Goal: Register for event/course

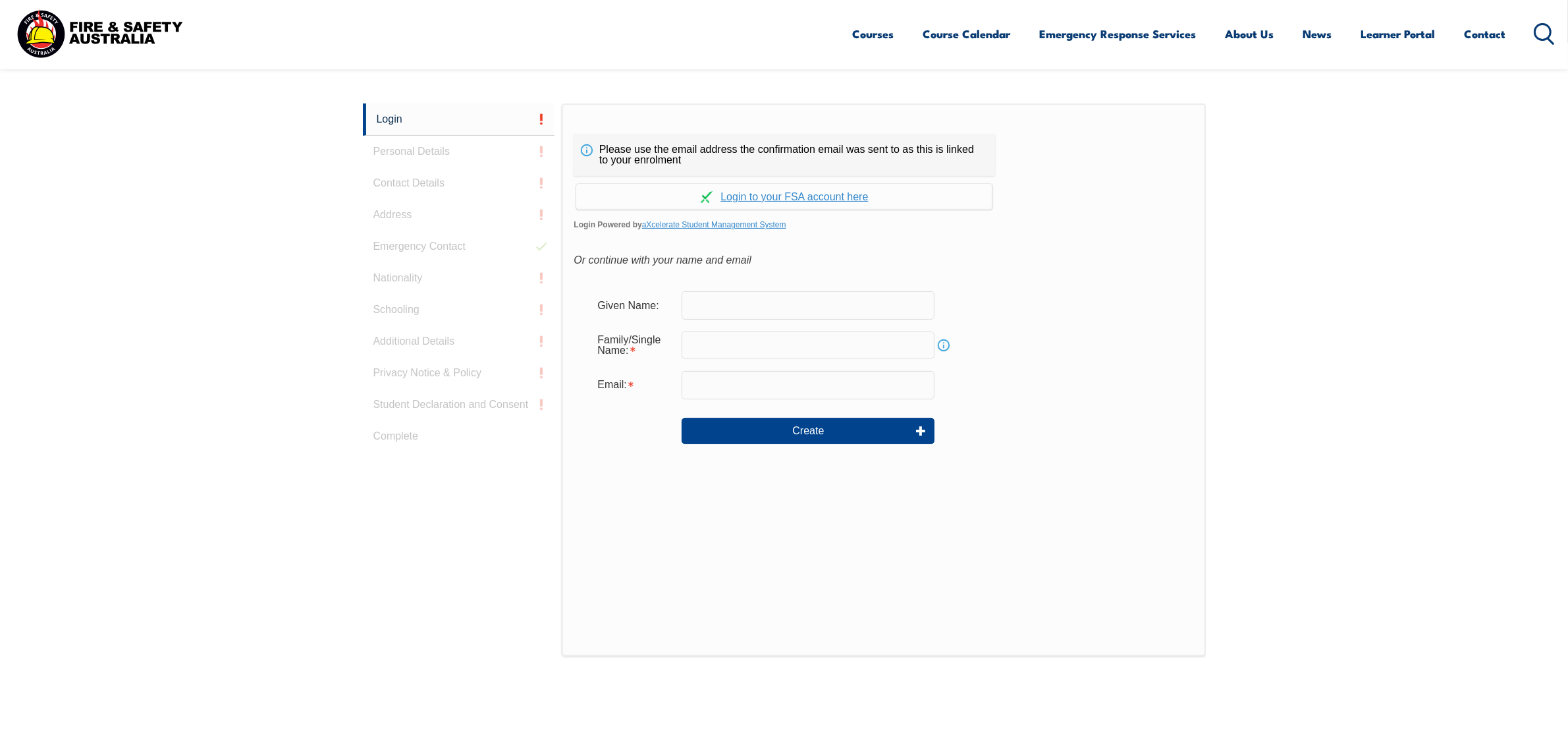
scroll to position [350, 0]
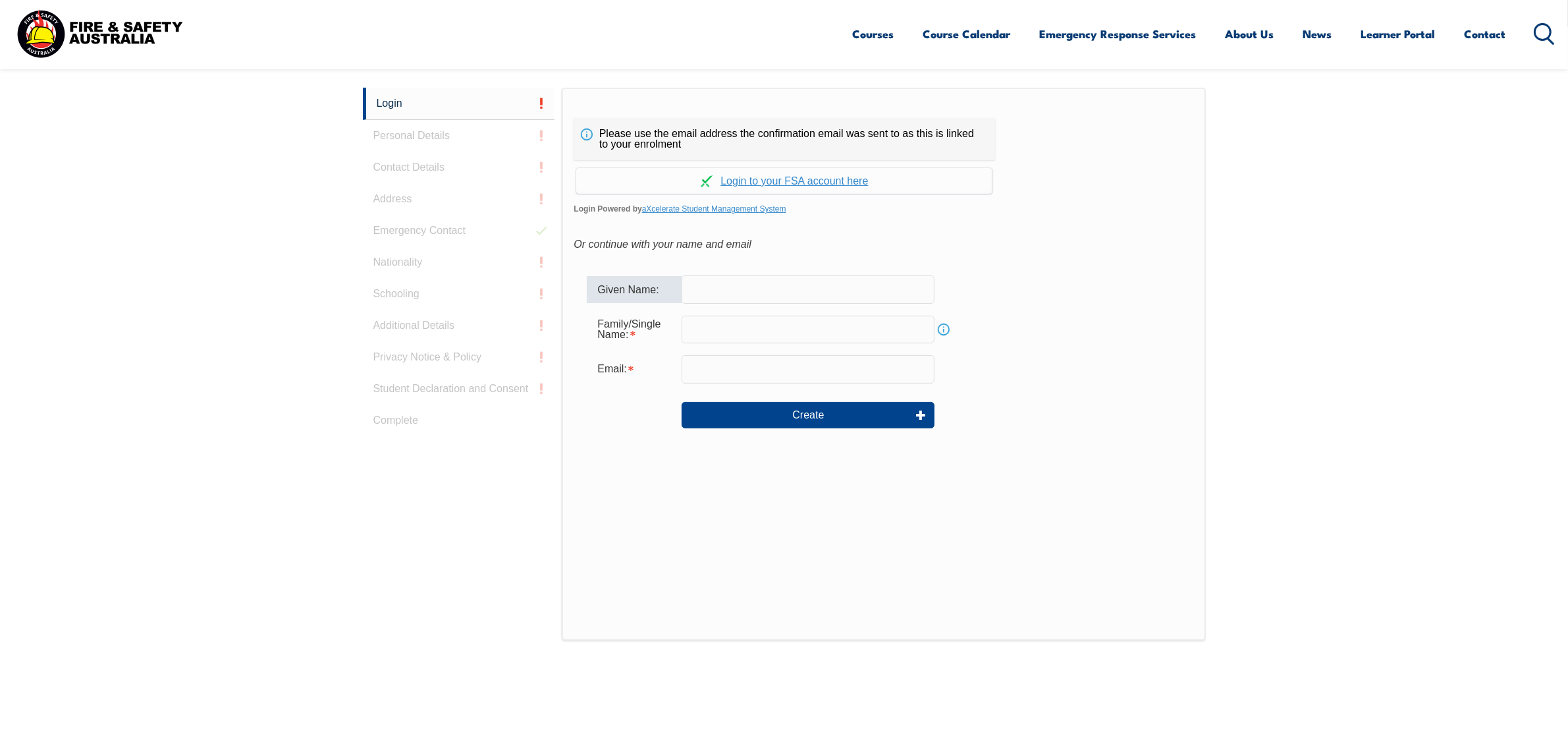
click at [781, 278] on input "text" at bounding box center [808, 289] width 253 height 27
type input "Krystal"
click at [767, 330] on input "text" at bounding box center [808, 330] width 253 height 27
type input "Lindsay"
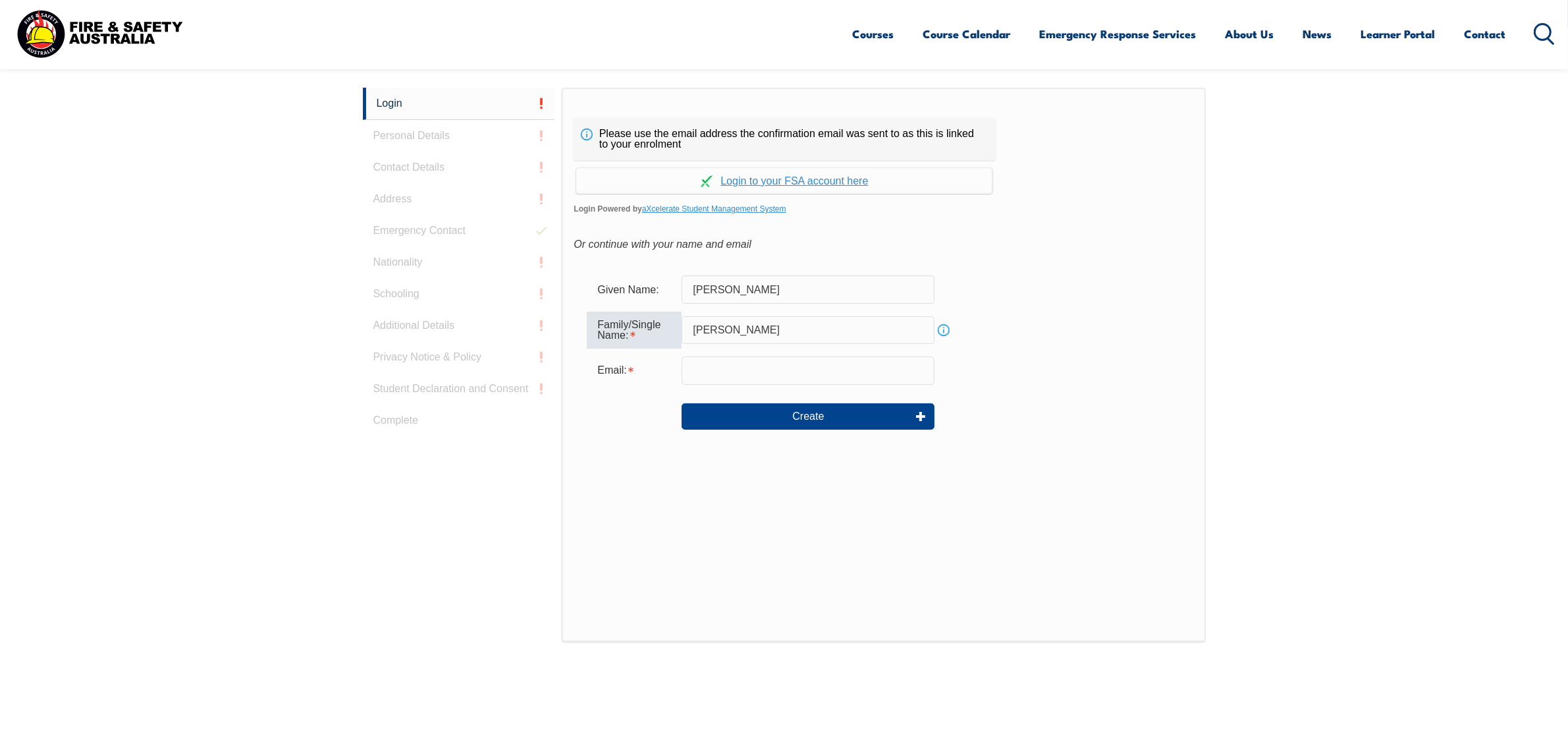
click at [735, 372] on input "email" at bounding box center [808, 370] width 253 height 27
type input "krystal.lindsay@fsaus.com.au"
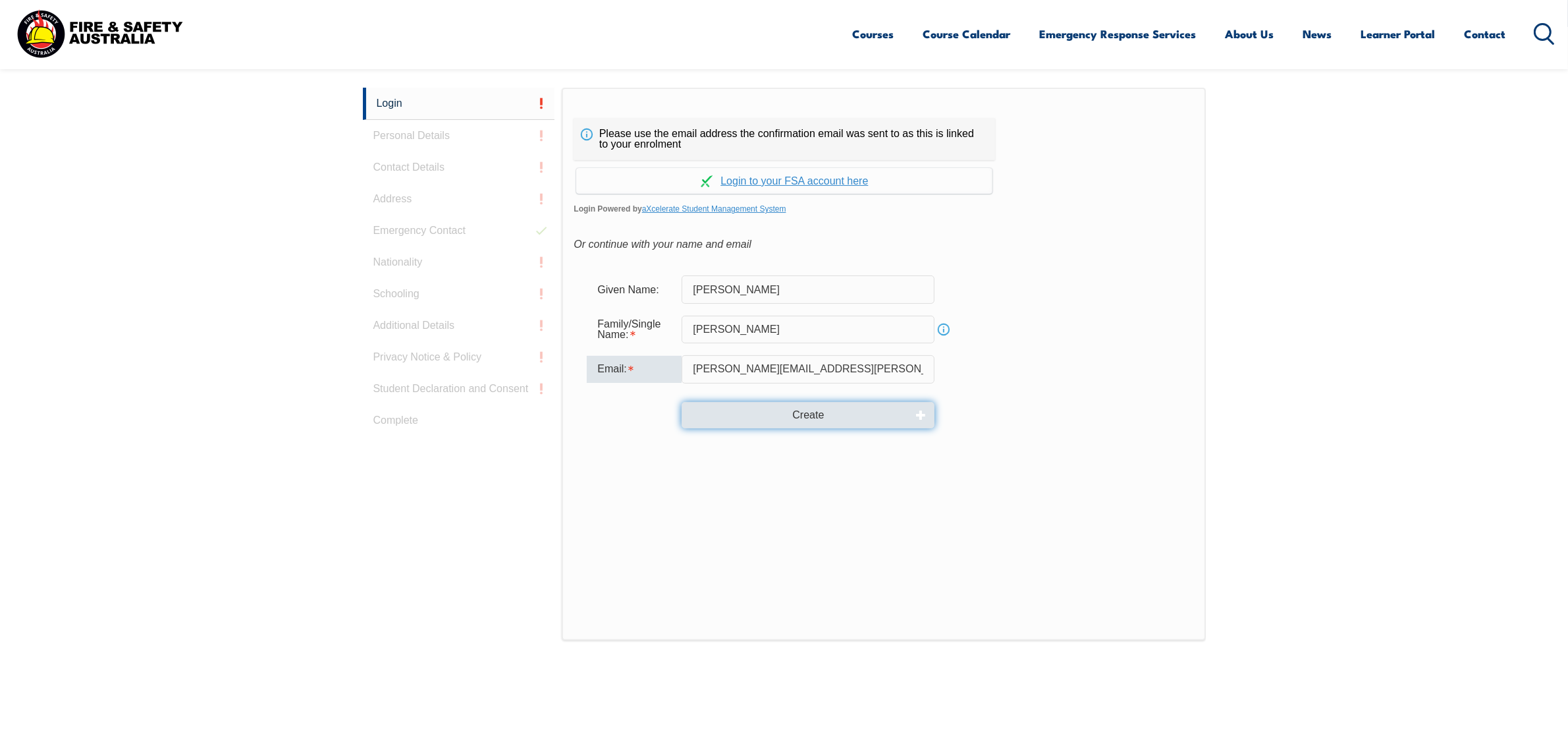
click at [781, 413] on button "Create" at bounding box center [808, 415] width 253 height 26
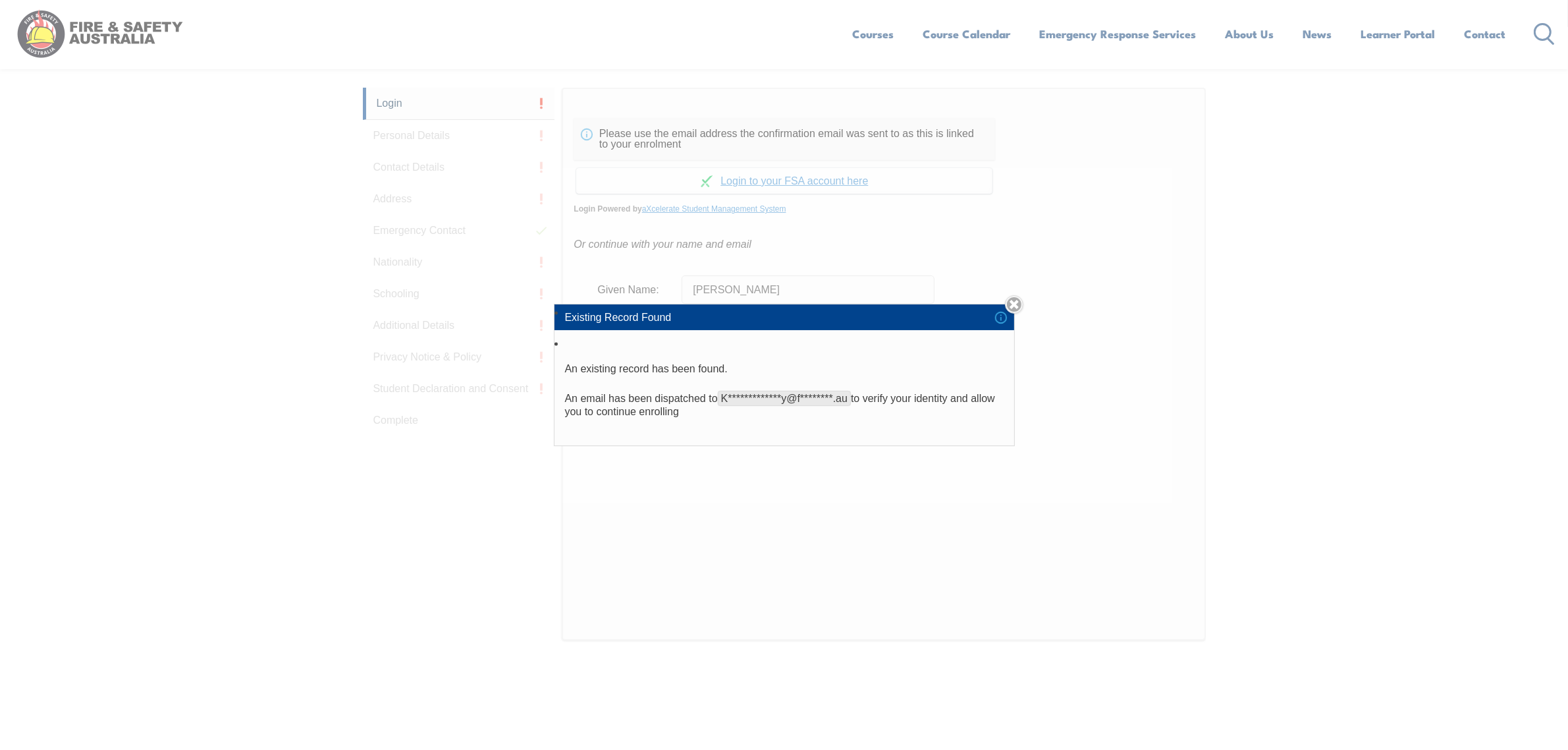
click at [1456, 300] on div "**********" at bounding box center [784, 375] width 1568 height 750
click at [1023, 300] on link "Close" at bounding box center [1014, 304] width 18 height 18
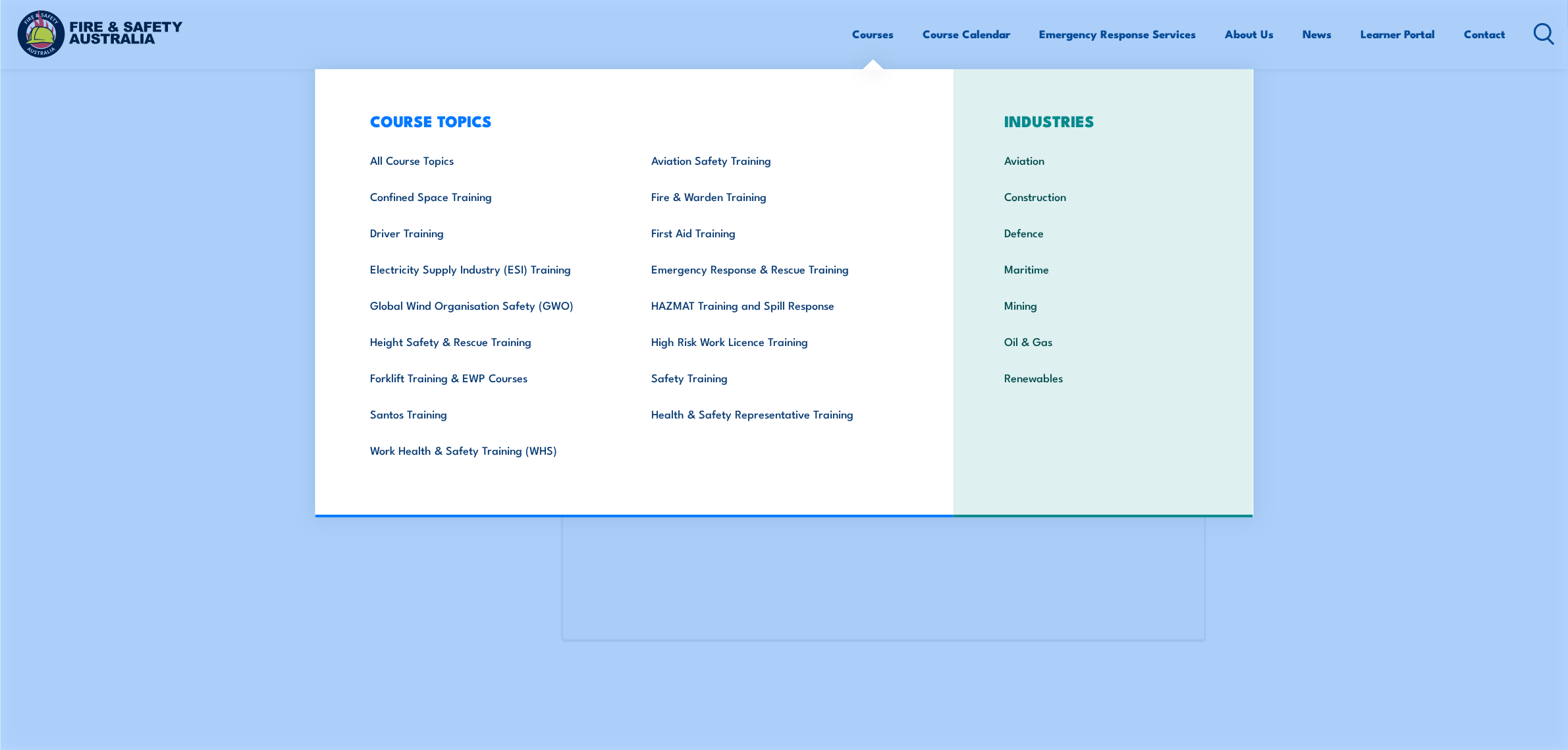
click at [866, 40] on link "Courses" at bounding box center [873, 34] width 42 height 35
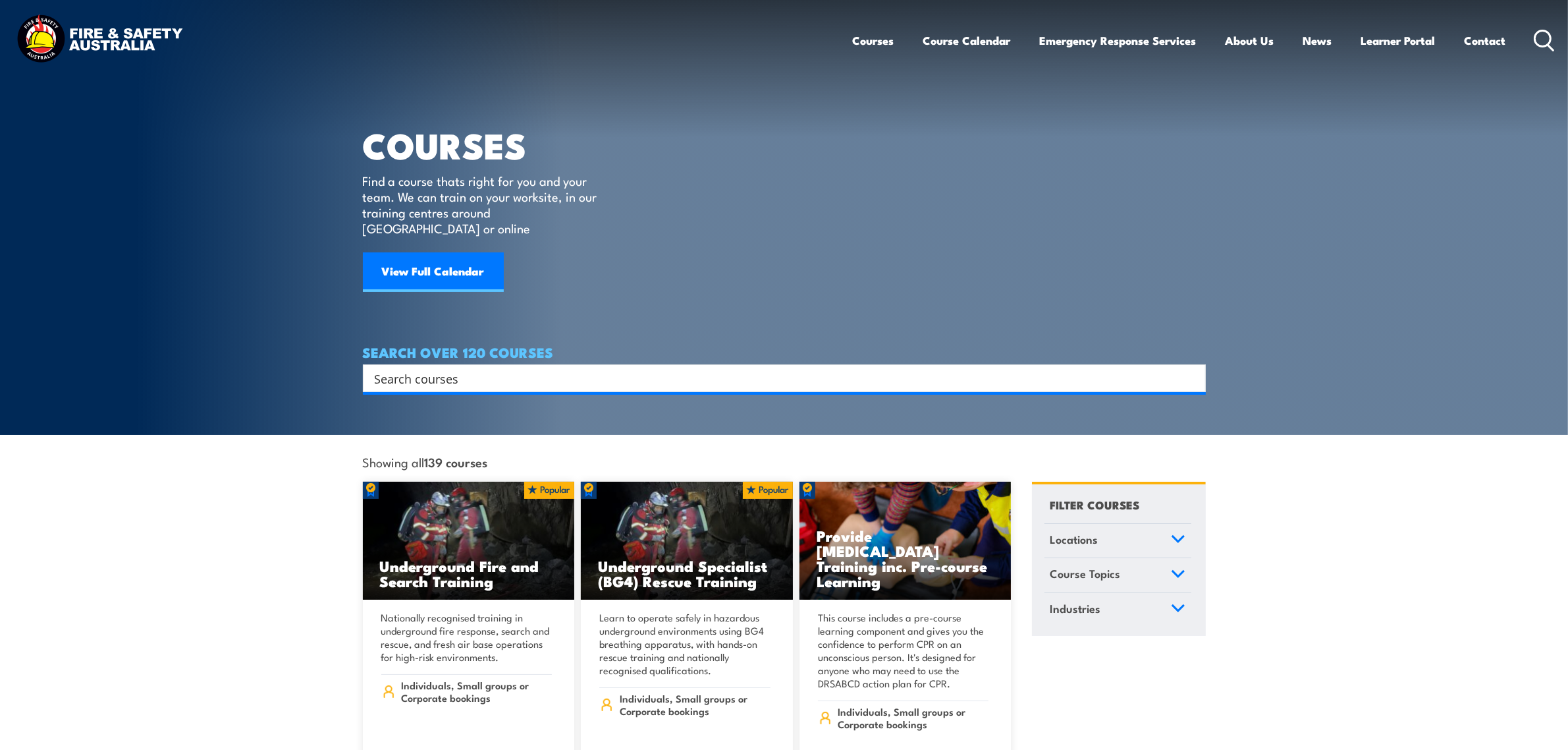
click at [771, 364] on div "Search" at bounding box center [784, 378] width 843 height 27
click at [776, 374] on div "Search" at bounding box center [784, 378] width 843 height 27
click at [772, 369] on input "Search input" at bounding box center [776, 379] width 803 height 20
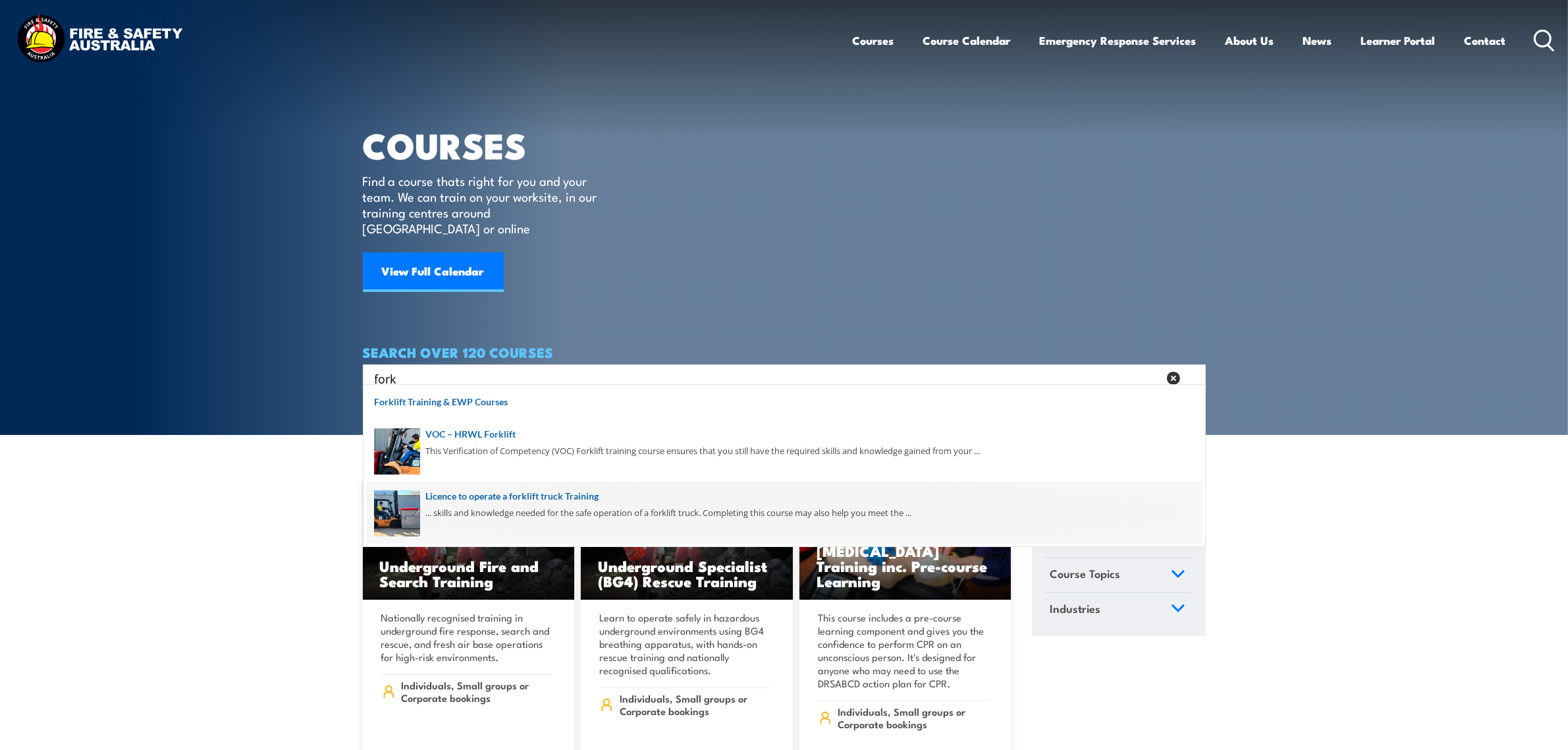
type input "fork"
click at [536, 500] on span at bounding box center [784, 512] width 835 height 62
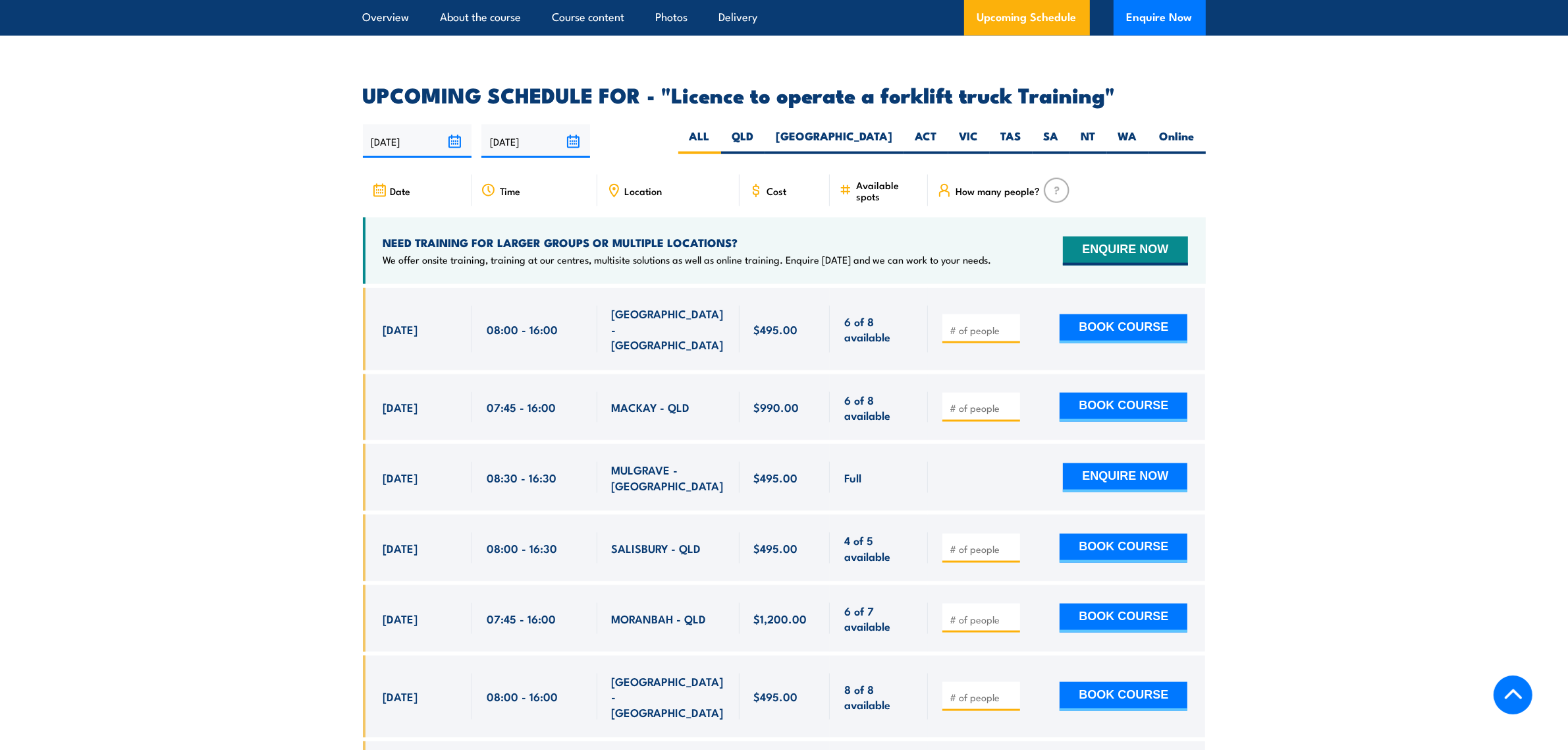
scroll to position [2141, 0]
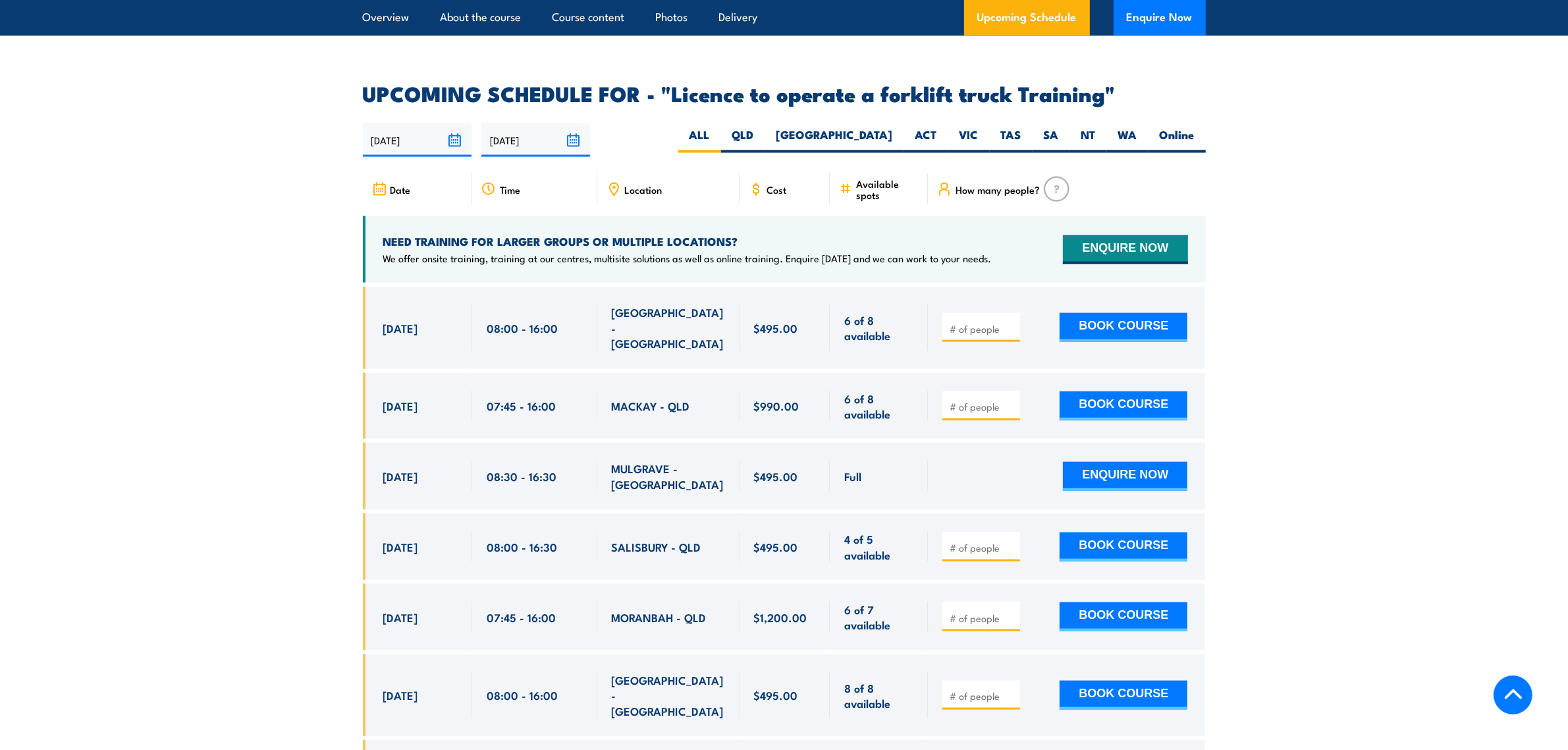
click at [955, 400] on input "number" at bounding box center [982, 406] width 66 height 14
click at [965, 322] on input "number" at bounding box center [982, 329] width 66 height 14
type input "1"
click at [1094, 313] on button "BOOK COURSE" at bounding box center [1123, 328] width 128 height 29
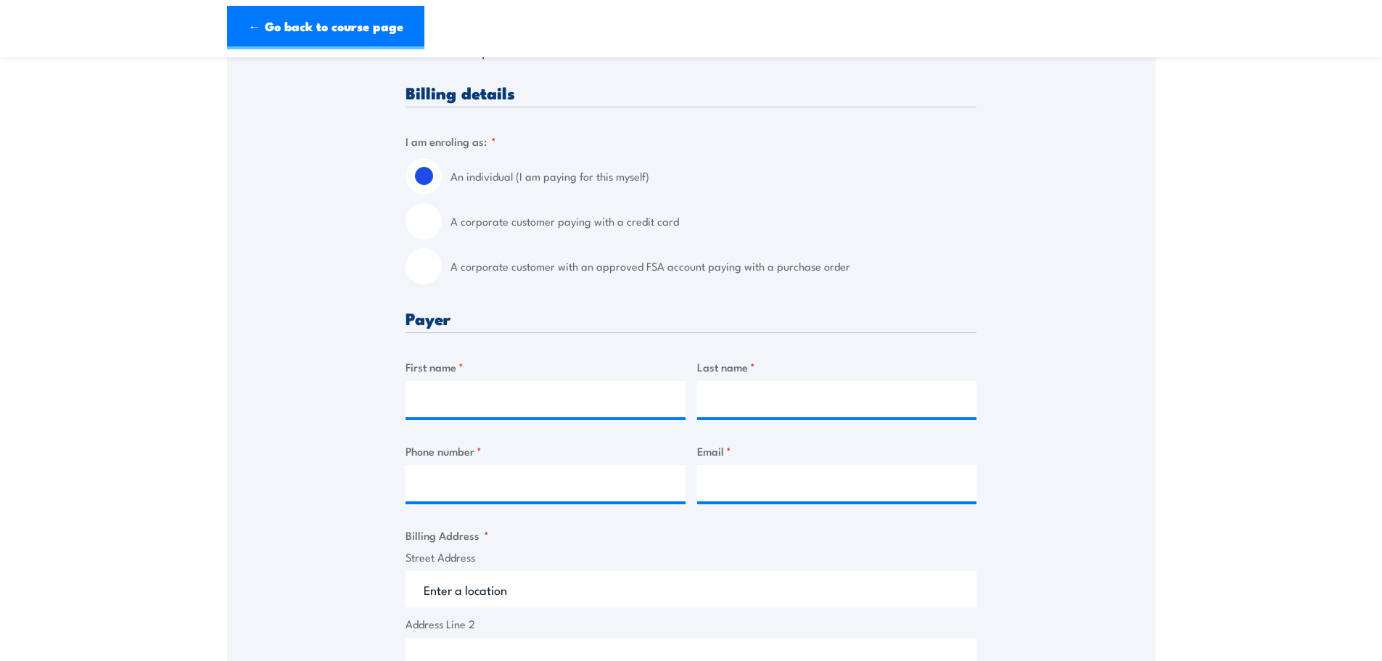
scroll to position [290, 0]
